Goal: Find specific page/section: Find specific page/section

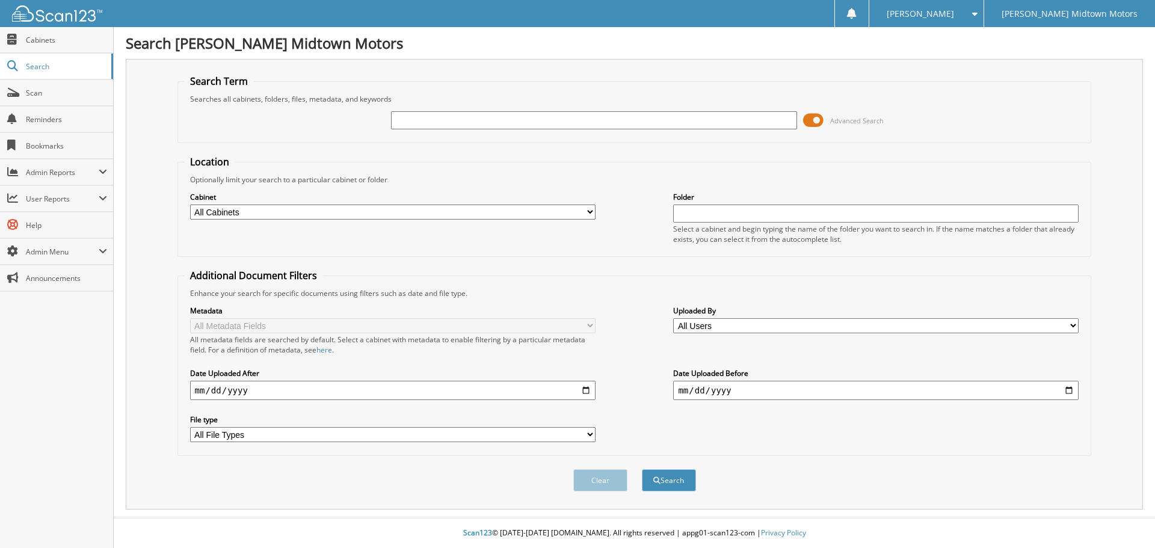
click at [567, 128] on input "text" at bounding box center [594, 120] width 406 height 18
type input "Q352"
click at [642, 469] on button "Search" at bounding box center [669, 480] width 54 height 22
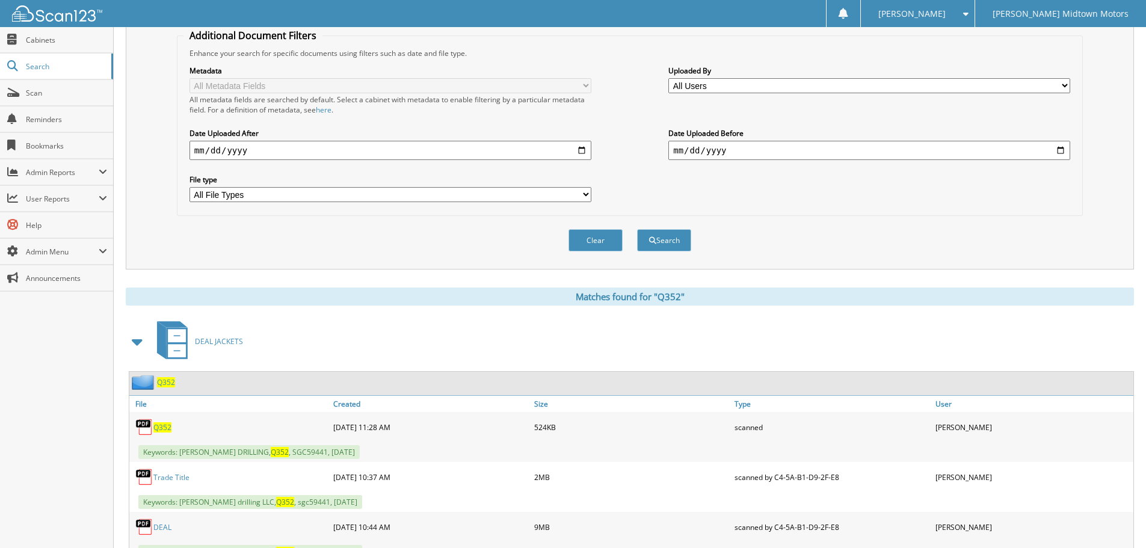
scroll to position [291, 0]
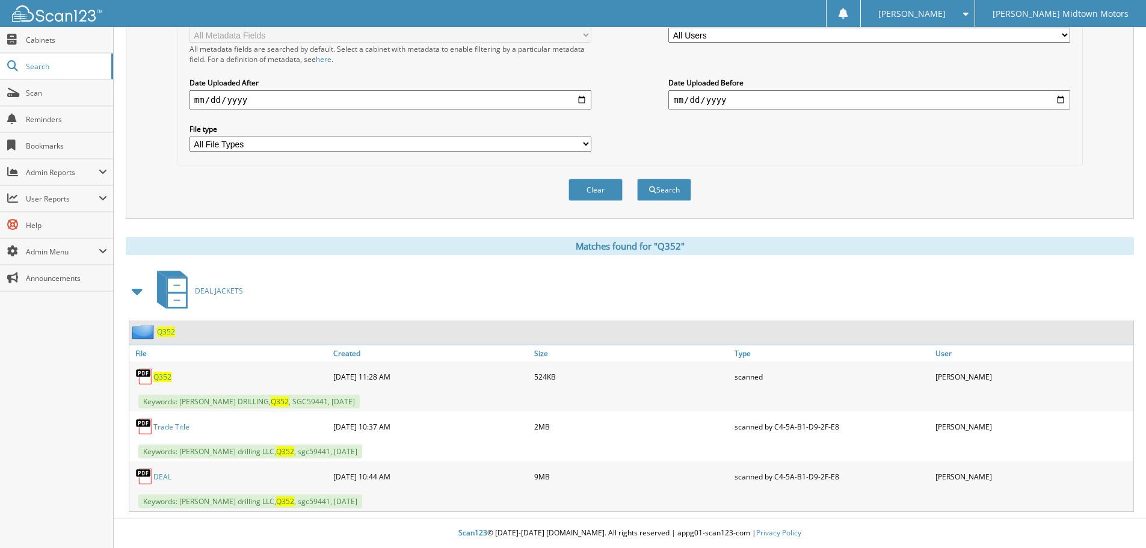
click at [164, 332] on span "Q352" at bounding box center [166, 332] width 18 height 10
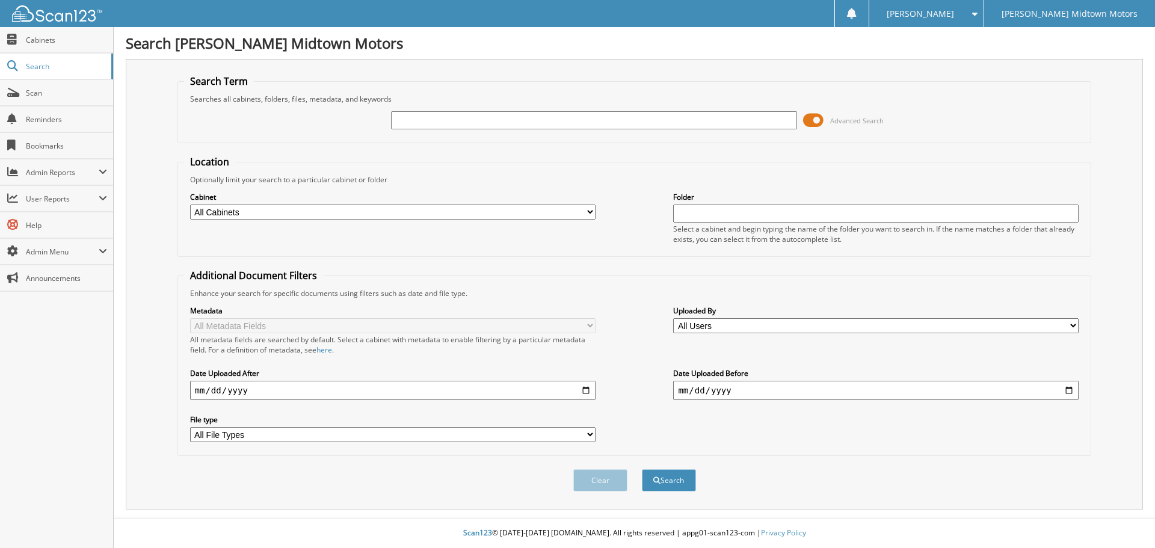
click at [455, 120] on input "text" at bounding box center [594, 120] width 406 height 18
type input "B02663"
click at [642, 469] on button "Search" at bounding box center [669, 480] width 54 height 22
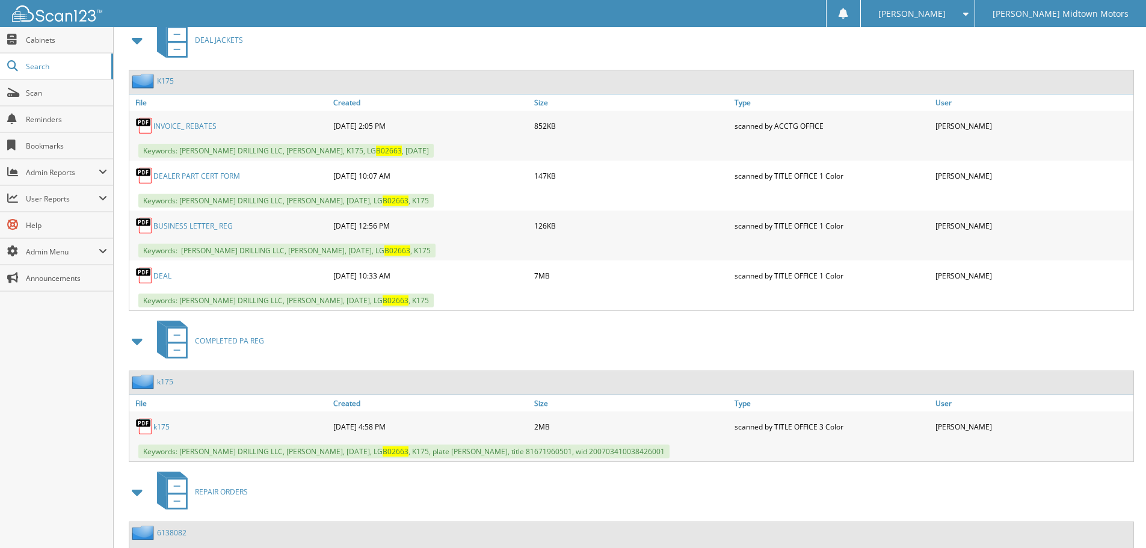
scroll to position [602, 0]
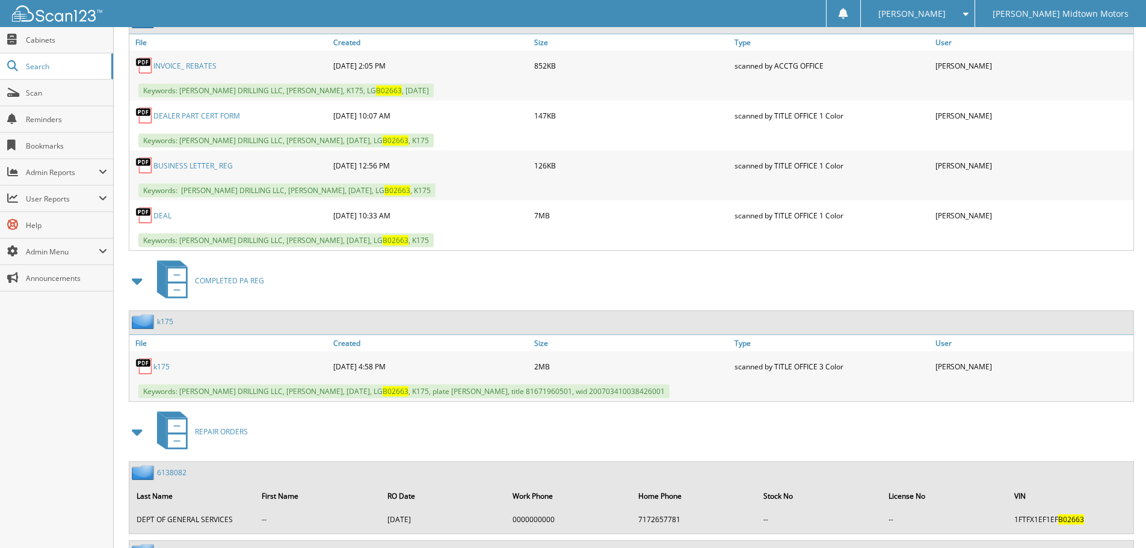
click at [164, 323] on link "k175" at bounding box center [165, 322] width 16 height 10
